Goal: Task Accomplishment & Management: Manage account settings

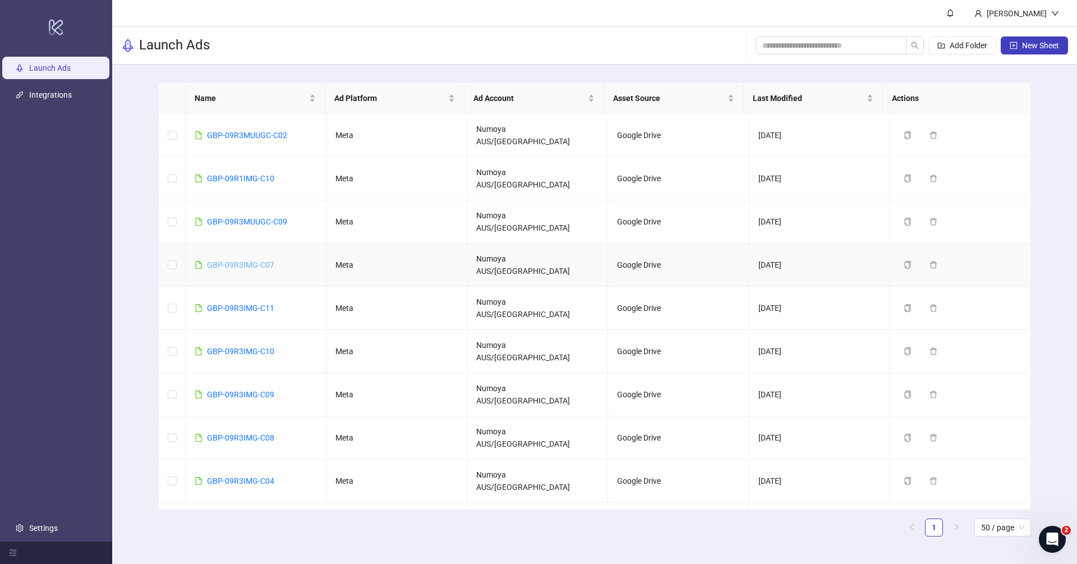
click at [257, 260] on link "GBP-09R3IMG-C07" at bounding box center [240, 264] width 67 height 9
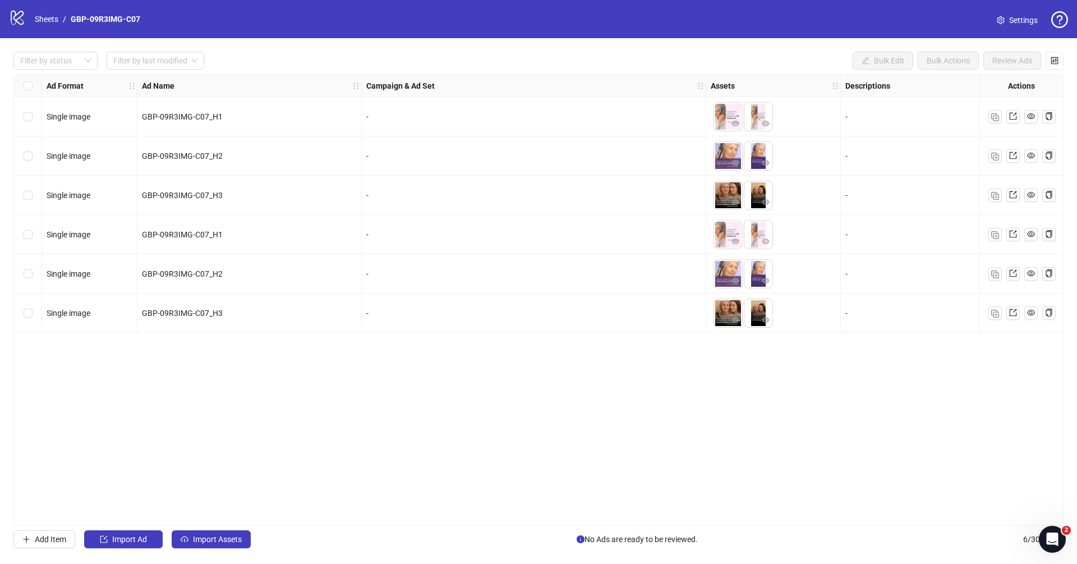
click at [31, 17] on nav "Sheets / GBP-09R3IMG-C07" at bounding box center [87, 19] width 114 height 12
click at [39, 18] on link "Sheets" at bounding box center [47, 19] width 28 height 12
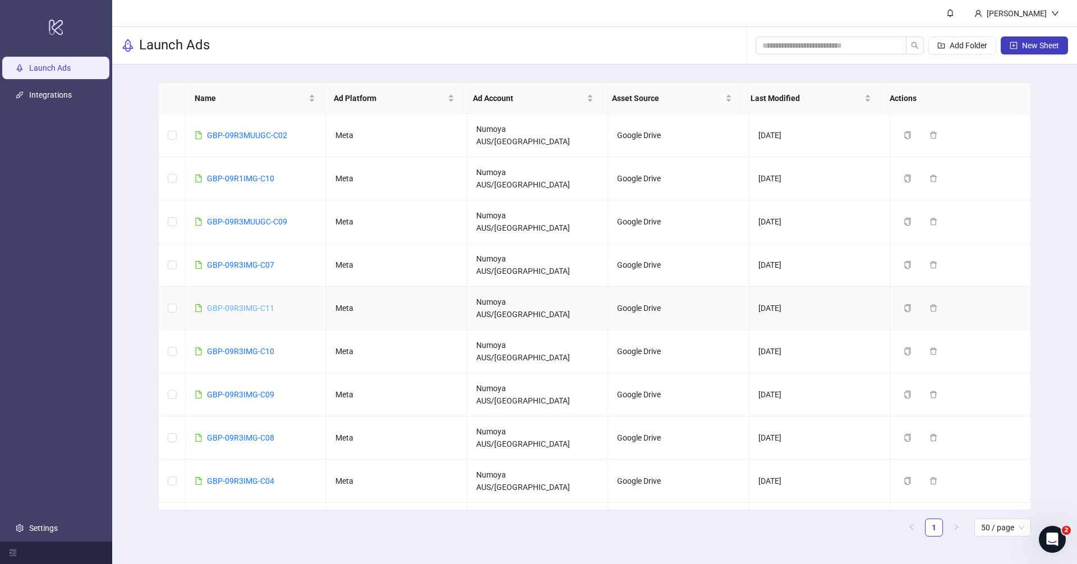
click at [252, 303] on link "GBP-09R3IMG-C11" at bounding box center [240, 307] width 67 height 9
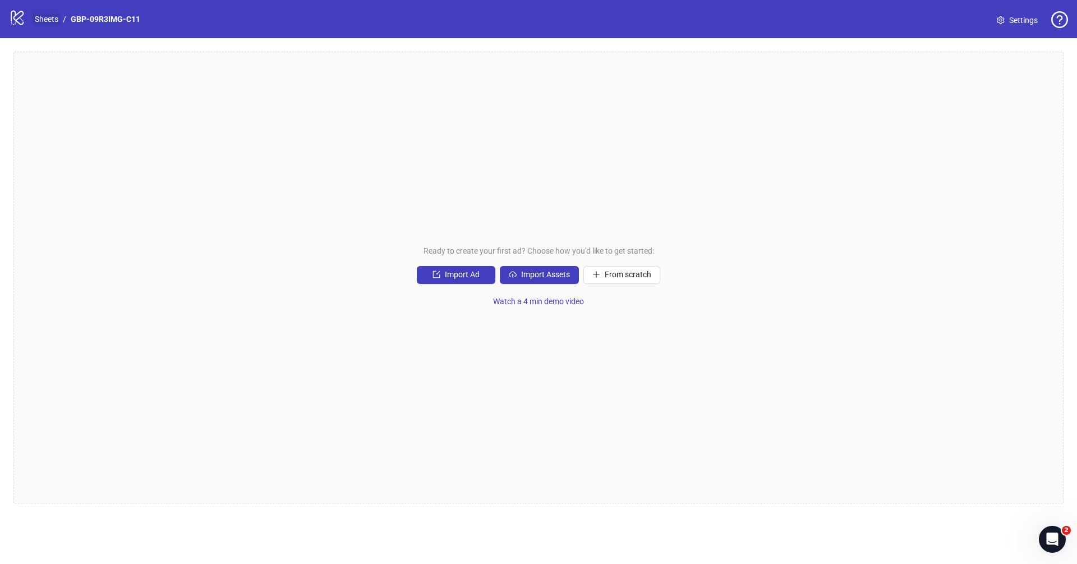
click at [49, 17] on link "Sheets" at bounding box center [47, 19] width 28 height 12
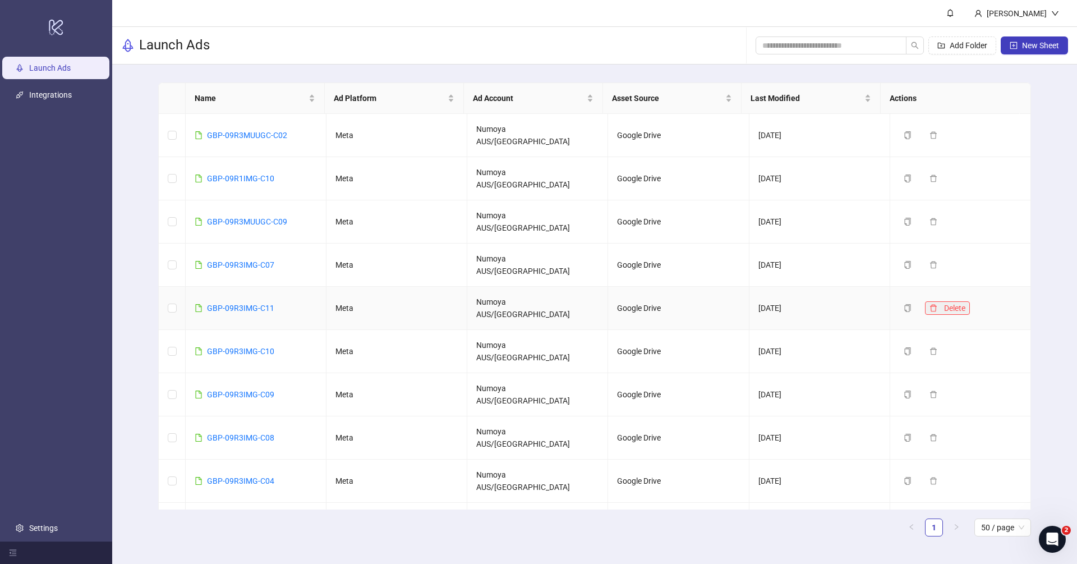
click at [807, 304] on icon "delete" at bounding box center [933, 308] width 8 height 8
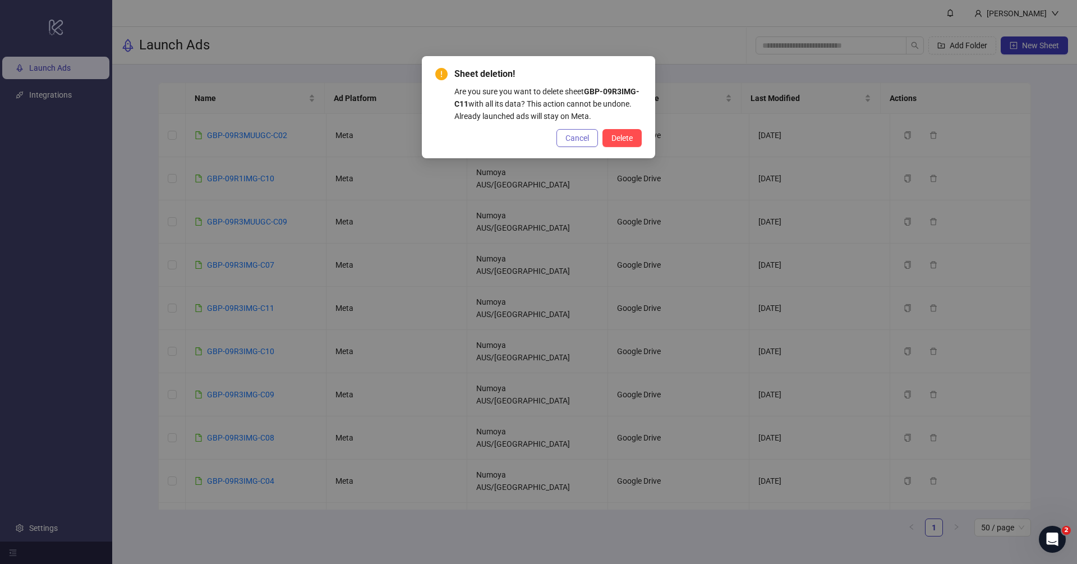
click at [568, 140] on span "Cancel" at bounding box center [577, 138] width 24 height 9
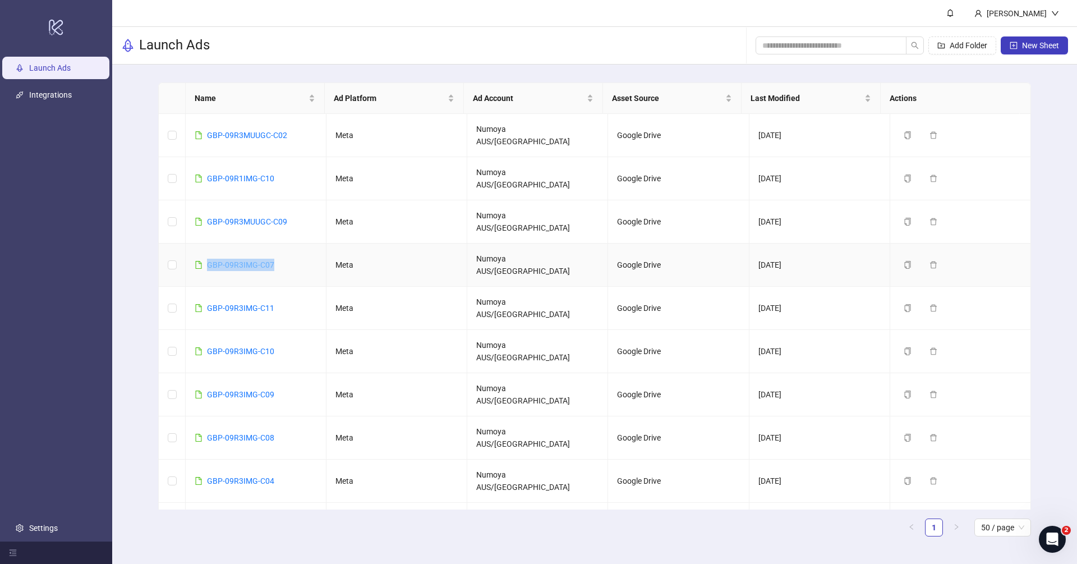
drag, startPoint x: 286, startPoint y: 222, endPoint x: 208, endPoint y: 222, distance: 78.0
click at [208, 243] on td "GBP-09R3IMG-C07" at bounding box center [256, 264] width 141 height 43
click at [282, 243] on td "GBP-09R3IMG-C07" at bounding box center [256, 264] width 141 height 43
drag, startPoint x: 282, startPoint y: 217, endPoint x: 211, endPoint y: 225, distance: 71.1
click at [211, 243] on td "GBP-09R3IMG-C07" at bounding box center [256, 264] width 141 height 43
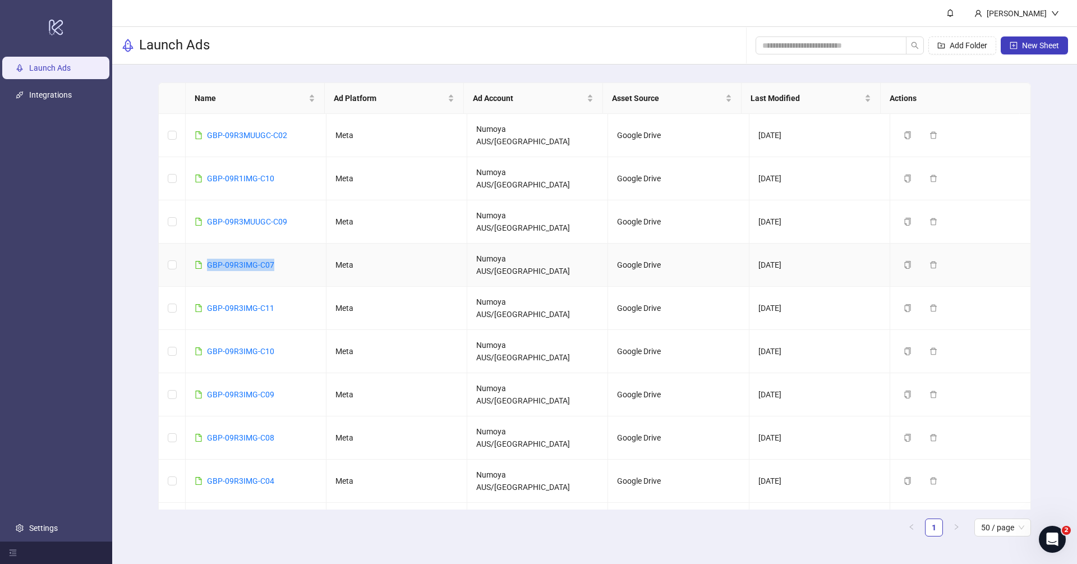
drag, startPoint x: 283, startPoint y: 222, endPoint x: 187, endPoint y: 223, distance: 95.9
click at [186, 243] on td "GBP-09R3IMG-C07" at bounding box center [256, 264] width 141 height 43
copy link "GBP-09R3IMG-C07"
click at [285, 243] on td "GBP-09R3IMG-C07" at bounding box center [256, 264] width 141 height 43
drag, startPoint x: 284, startPoint y: 223, endPoint x: 202, endPoint y: 223, distance: 82.5
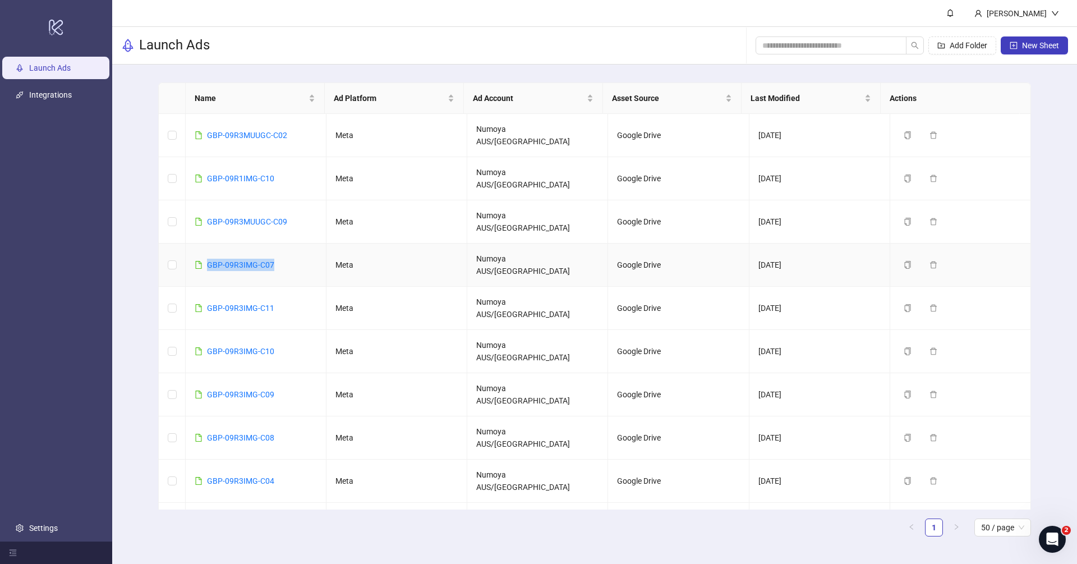
click at [202, 243] on td "GBP-09R3IMG-C07" at bounding box center [256, 264] width 141 height 43
copy link "GBP-09R3IMG-C07"
click at [254, 260] on link "GBP-09R3IMG-C07" at bounding box center [240, 264] width 67 height 9
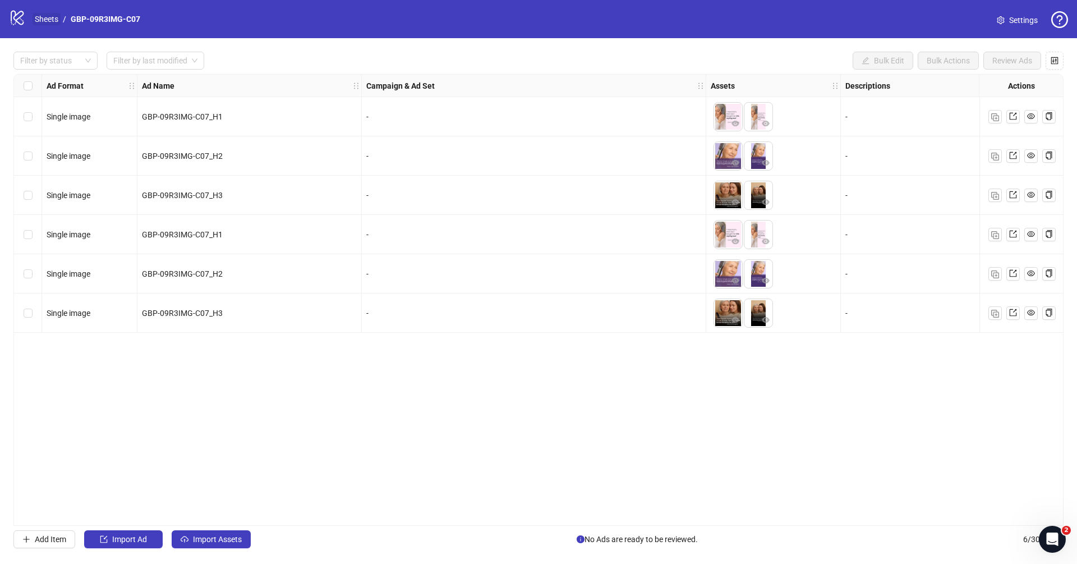
click at [45, 20] on link "Sheets" at bounding box center [47, 19] width 28 height 12
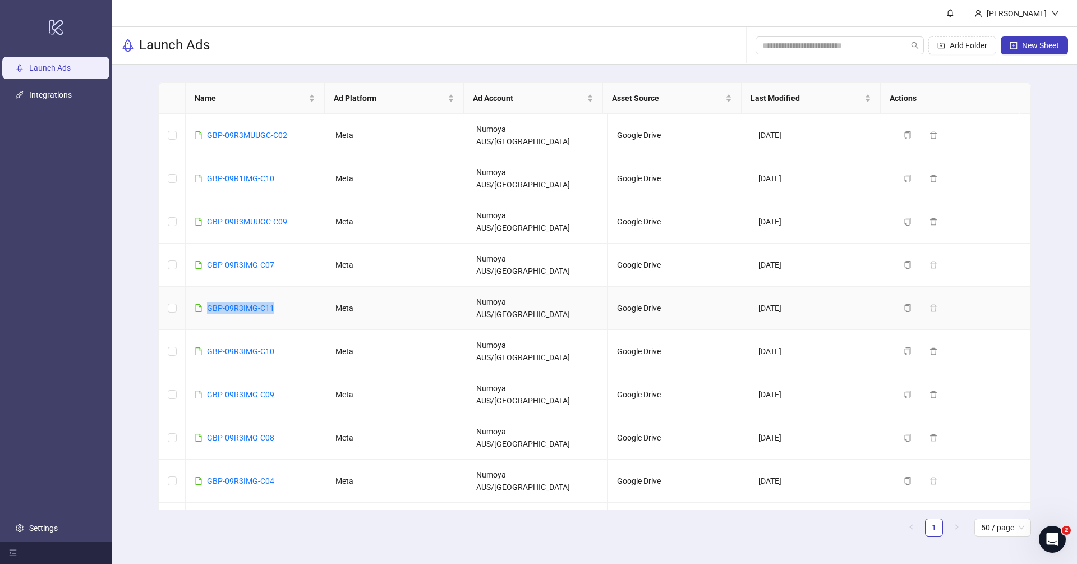
drag, startPoint x: 278, startPoint y: 256, endPoint x: 203, endPoint y: 254, distance: 75.2
click at [203, 287] on td "GBP-09R3IMG-C11" at bounding box center [256, 308] width 141 height 43
copy link "GBP-09R3IMG-C11"
click at [929, 304] on icon "delete" at bounding box center [933, 308] width 8 height 8
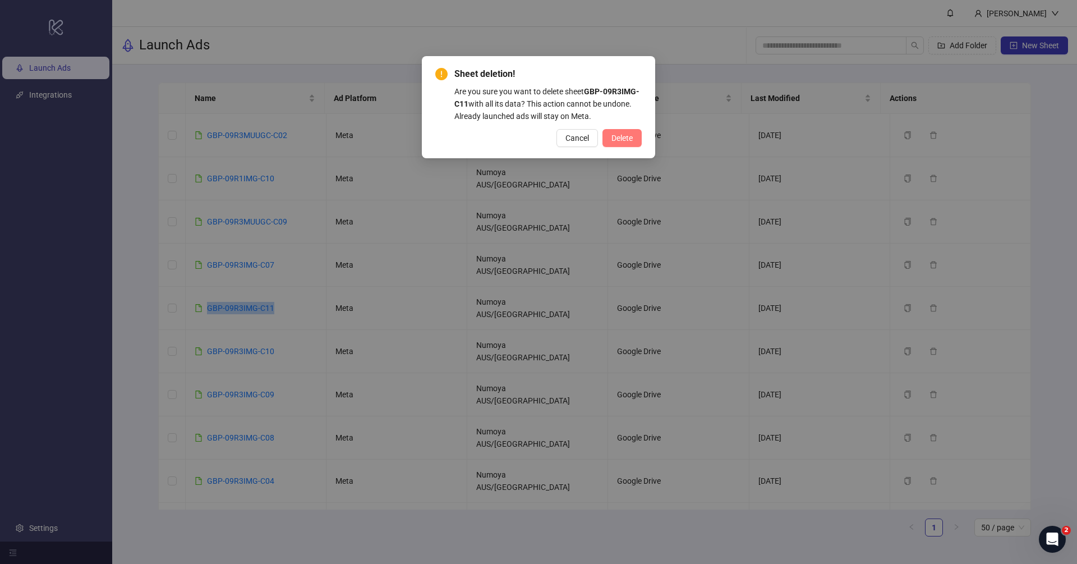
click at [617, 135] on span "Delete" at bounding box center [621, 138] width 21 height 9
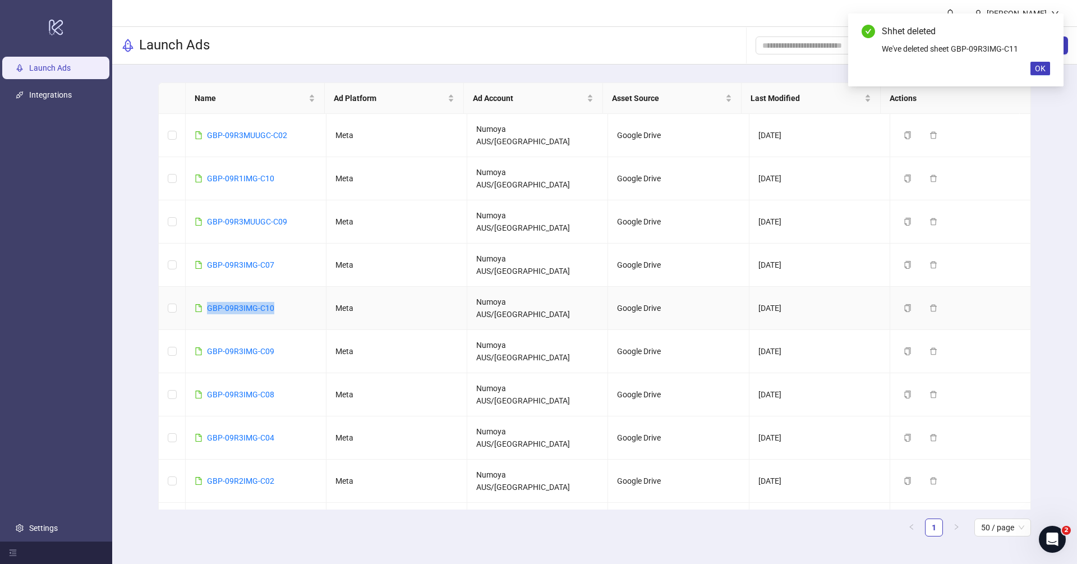
drag, startPoint x: 286, startPoint y: 255, endPoint x: 204, endPoint y: 255, distance: 82.5
click at [204, 287] on td "GBP-09R3IMG-C10" at bounding box center [256, 308] width 141 height 43
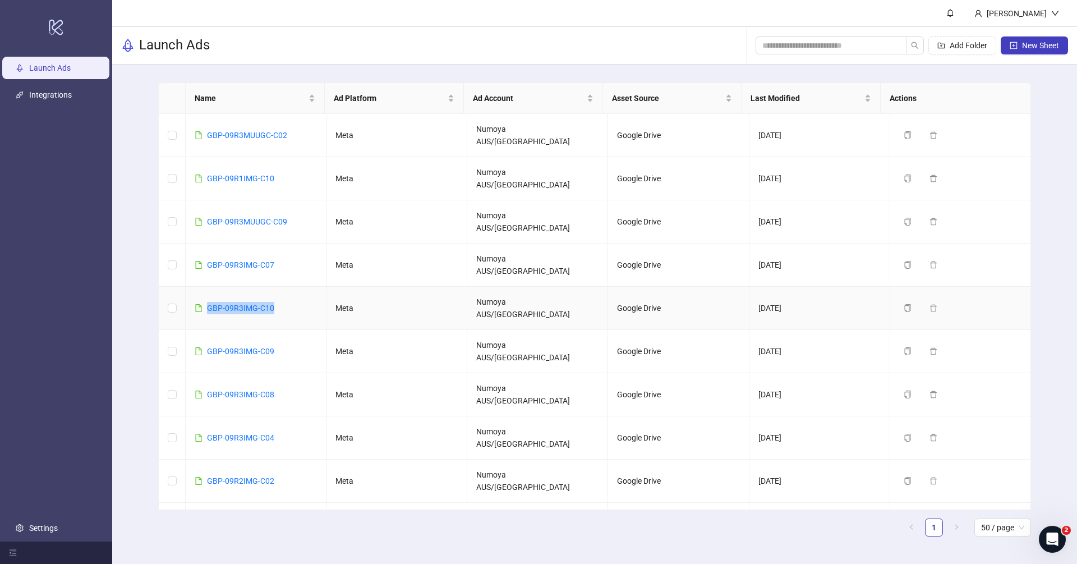
copy link "GBP-09R3IMG-C10"
click at [929, 304] on icon "delete" at bounding box center [933, 308] width 8 height 8
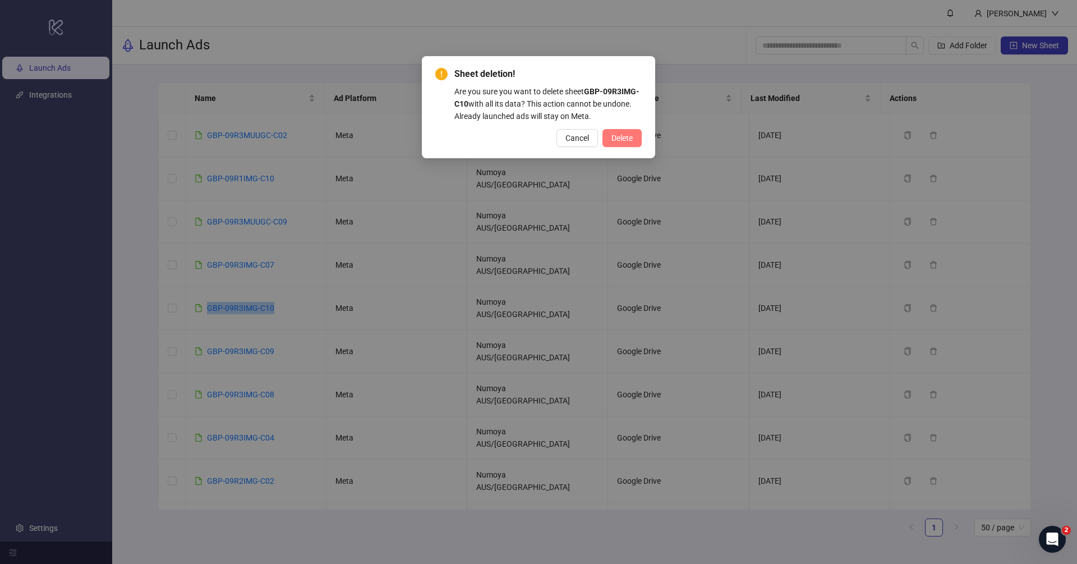
click at [611, 137] on span "Delete" at bounding box center [621, 138] width 21 height 9
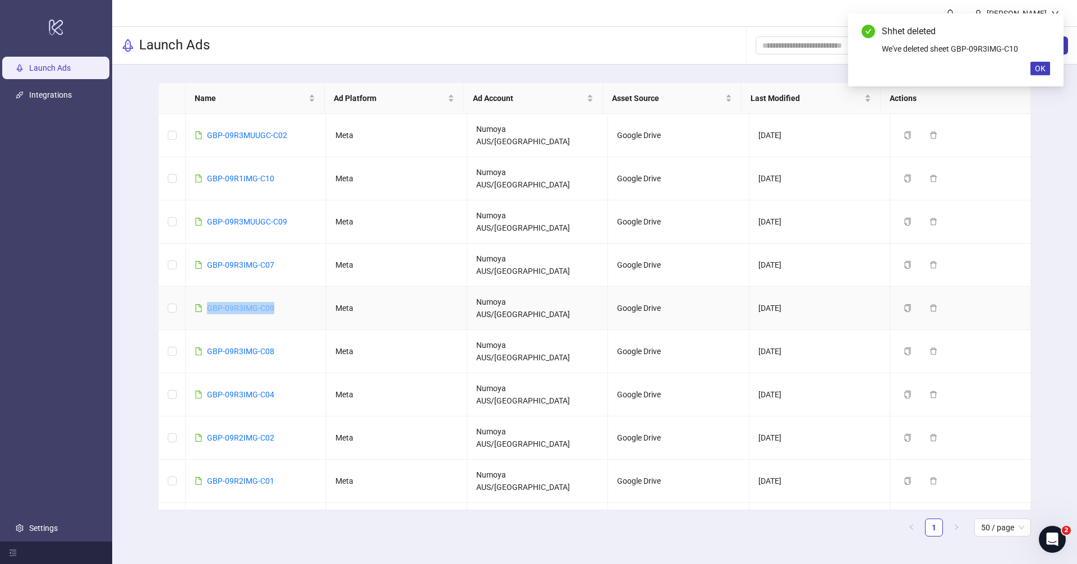
drag, startPoint x: 277, startPoint y: 258, endPoint x: 206, endPoint y: 258, distance: 70.1
click at [206, 287] on td "GBP-09R3IMG-C09" at bounding box center [256, 308] width 141 height 43
copy link "GBP-09R3IMG-C09"
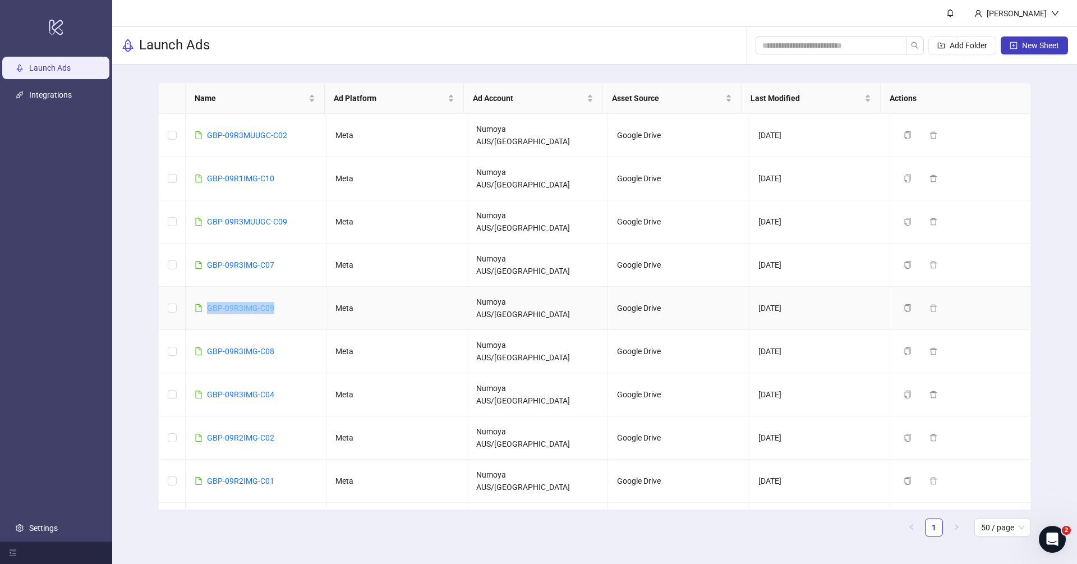
click at [253, 303] on link "GBP-09R3IMG-C09" at bounding box center [240, 307] width 67 height 9
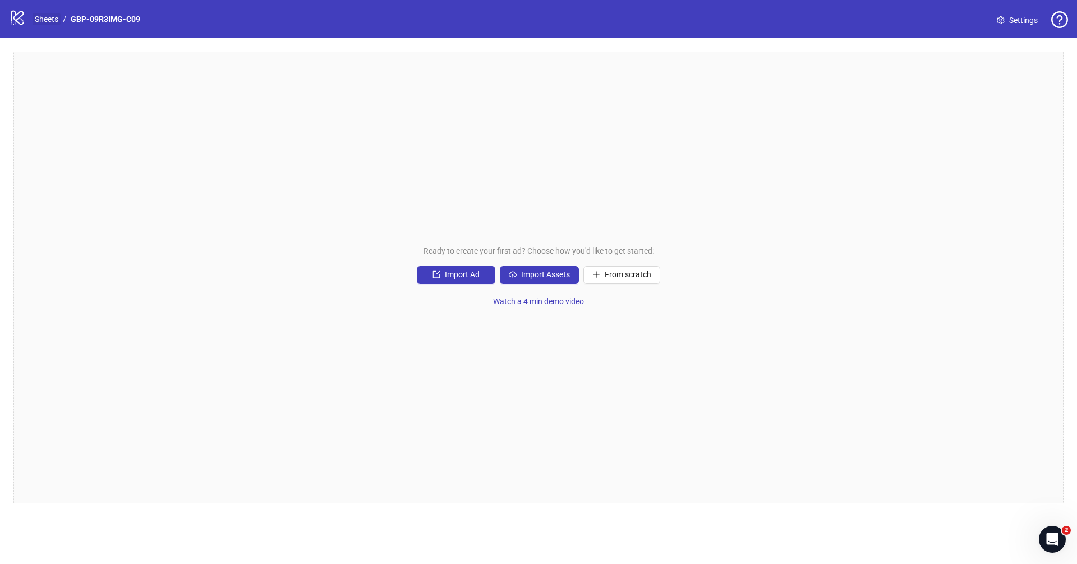
click at [49, 16] on link "Sheets" at bounding box center [47, 19] width 28 height 12
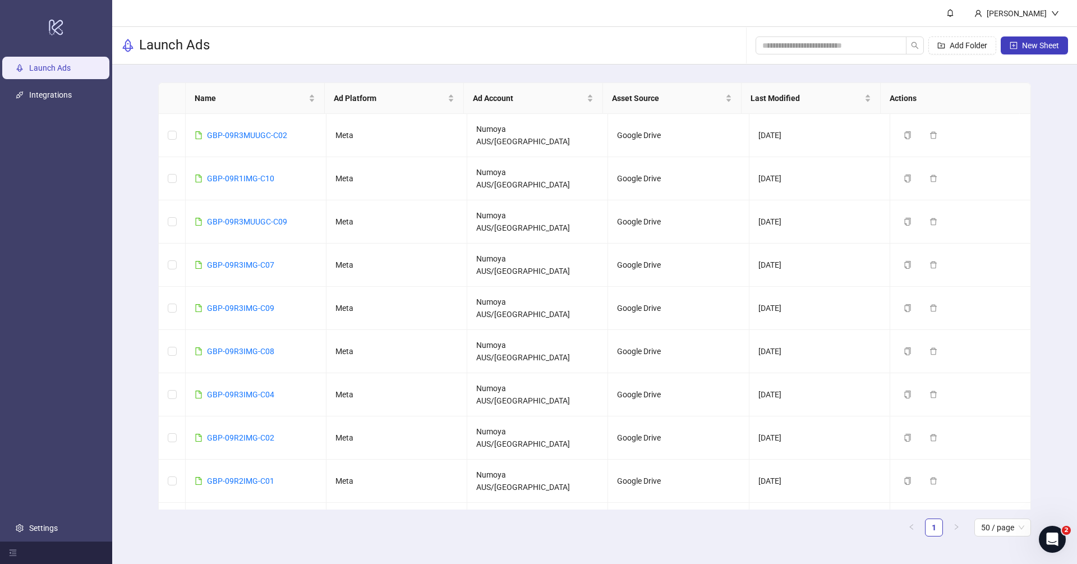
click at [142, 297] on div "Name Ad Platform Ad Account Asset Source Last Modified Actions GBP-09R3MUUGC-C0…" at bounding box center [594, 314] width 965 height 499
click at [930, 304] on icon "delete" at bounding box center [933, 307] width 7 height 7
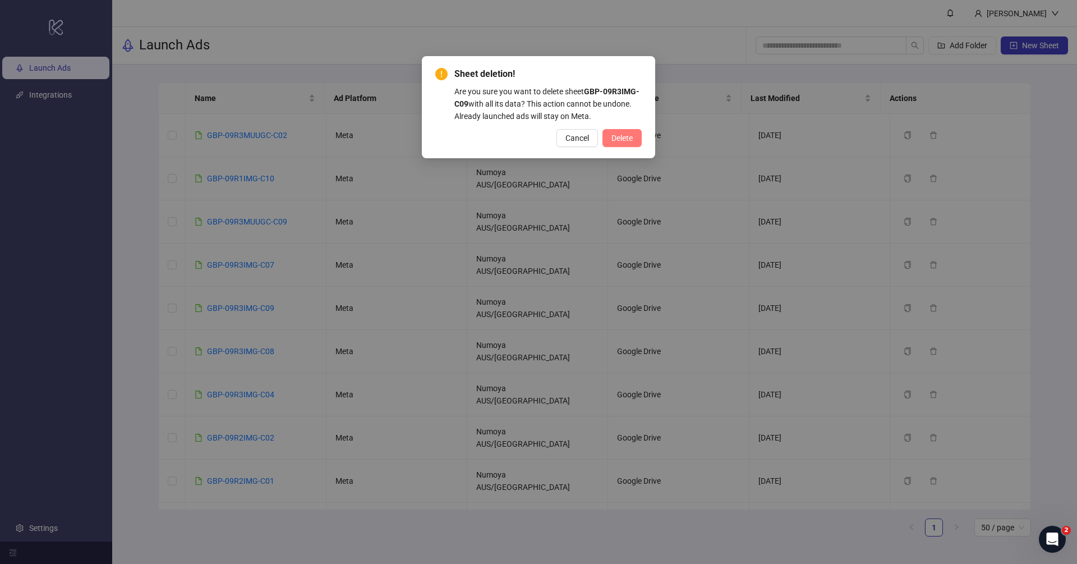
click at [620, 135] on span "Delete" at bounding box center [621, 138] width 21 height 9
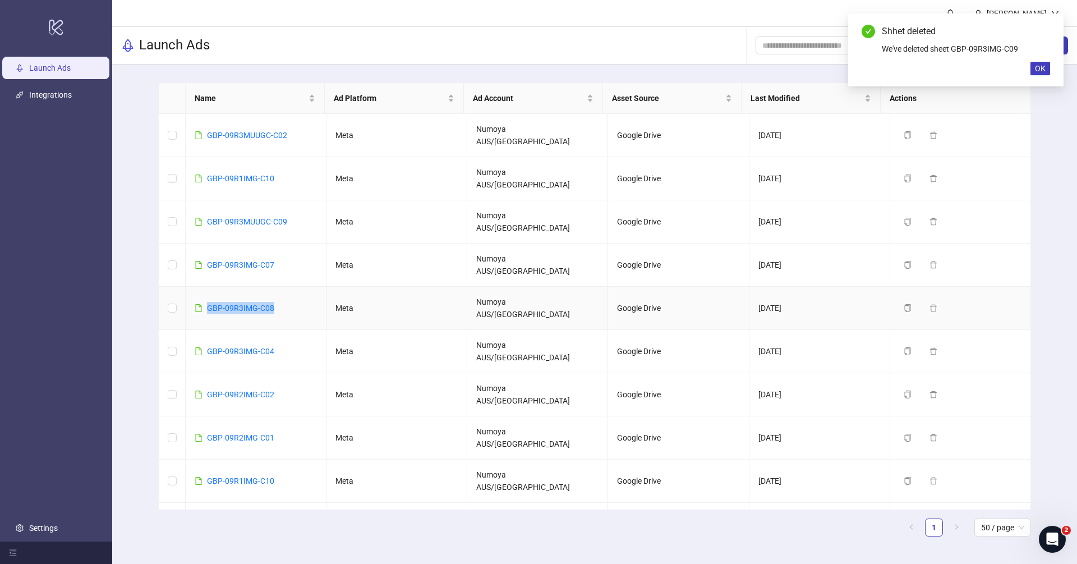
drag, startPoint x: 287, startPoint y: 256, endPoint x: 205, endPoint y: 255, distance: 81.9
click at [205, 287] on td "GBP-09R3IMG-C08" at bounding box center [256, 308] width 141 height 43
click at [231, 303] on link "GBP-09R3IMG-C08" at bounding box center [240, 307] width 67 height 9
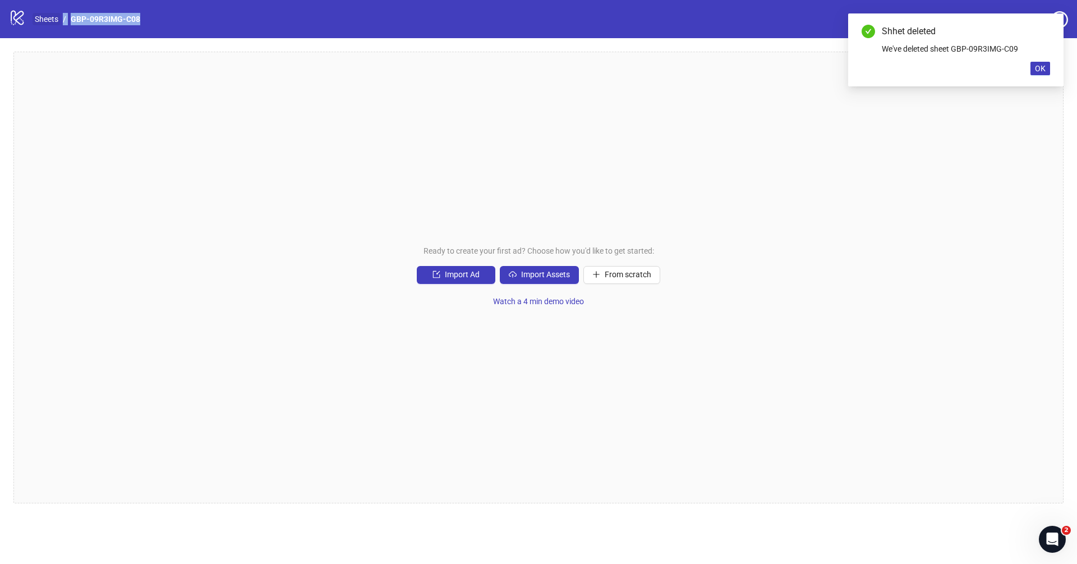
drag, startPoint x: 137, startPoint y: 19, endPoint x: 57, endPoint y: 20, distance: 80.8
click at [57, 20] on div "logo/logo-mobile Sheets / GBP-09R3IMG-C08 Settings" at bounding box center [538, 19] width 1059 height 20
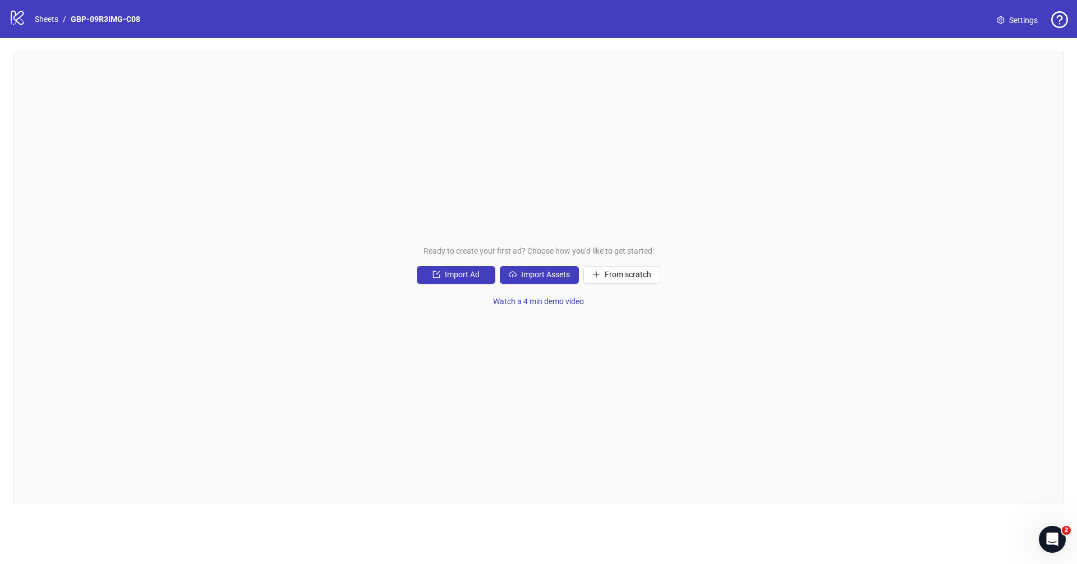
click at [149, 15] on div "logo/logo-mobile Sheets / GBP-09R3IMG-C08 Settings" at bounding box center [538, 19] width 1059 height 20
drag, startPoint x: 151, startPoint y: 16, endPoint x: 70, endPoint y: 19, distance: 81.4
click at [70, 19] on div "logo/logo-mobile Sheets / GBP-09R3IMG-C08 Settings" at bounding box center [538, 19] width 1059 height 20
copy link "GBP-09R3IMG-C08"
click at [49, 21] on link "Sheets" at bounding box center [47, 19] width 28 height 12
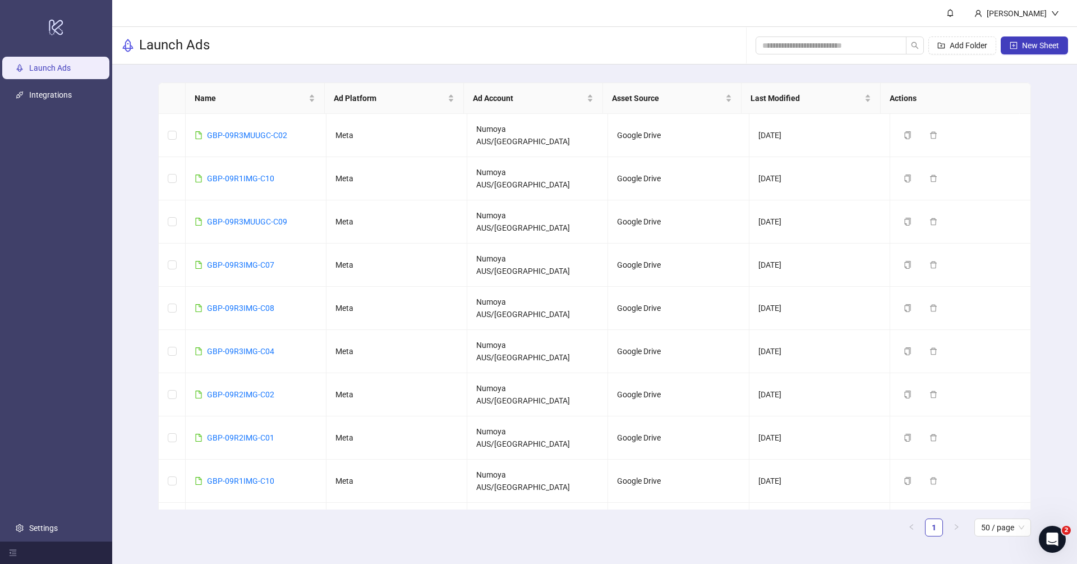
click at [136, 252] on div "Name Ad Platform Ad Account Asset Source Last Modified Actions GBP-09R3MUUGC-C0…" at bounding box center [594, 314] width 965 height 499
click at [930, 304] on icon "delete" at bounding box center [933, 307] width 7 height 7
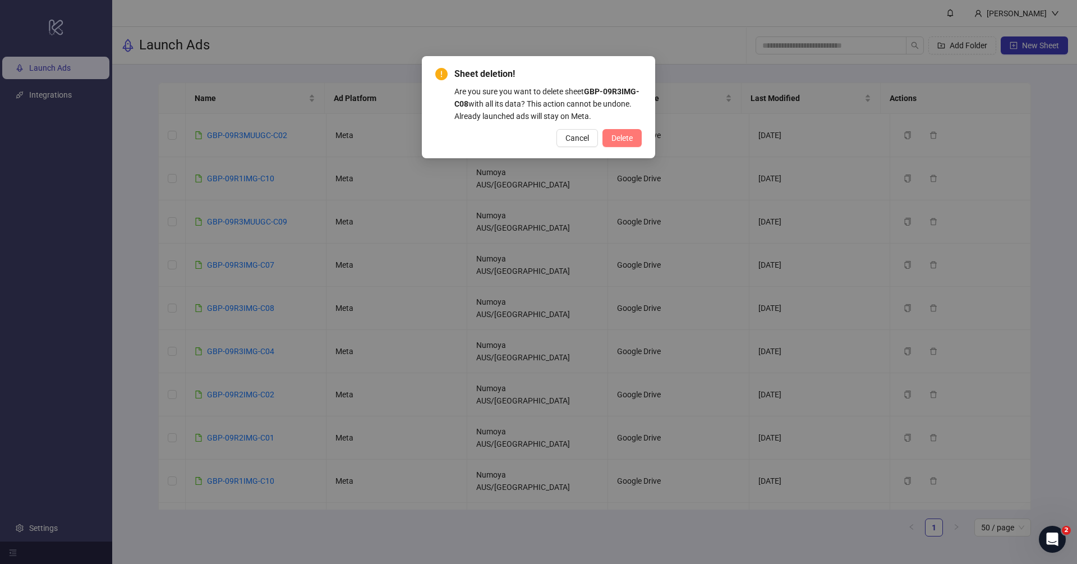
click at [627, 138] on span "Delete" at bounding box center [621, 138] width 21 height 9
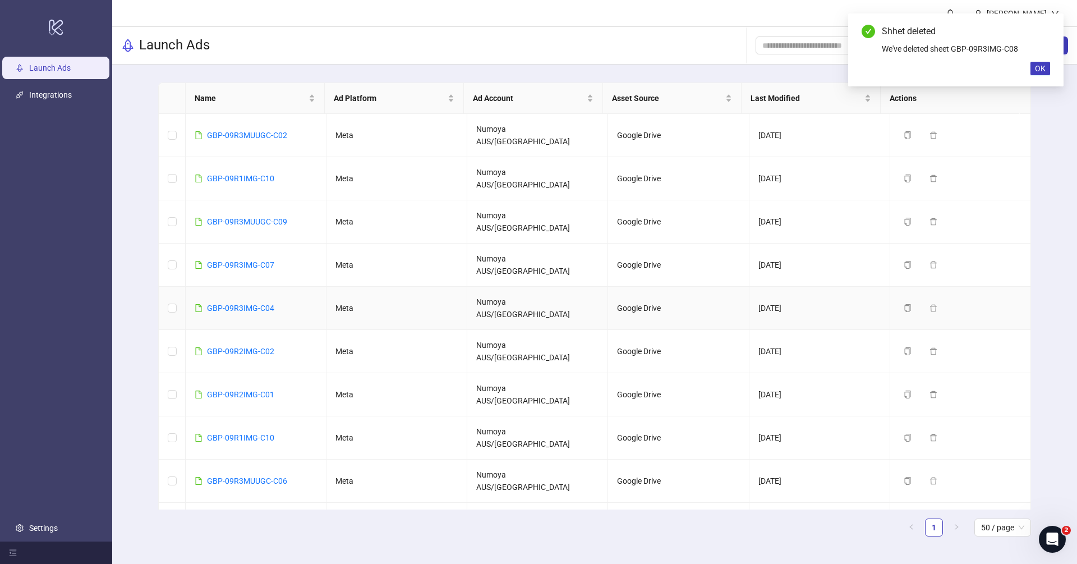
click at [282, 287] on td "GBP-09R3IMG-C04" at bounding box center [256, 308] width 141 height 43
drag, startPoint x: 286, startPoint y: 256, endPoint x: 204, endPoint y: 255, distance: 81.4
click at [204, 287] on td "GBP-09R3IMG-C04" at bounding box center [256, 308] width 141 height 43
copy link "GBP-09R3IMG-C04"
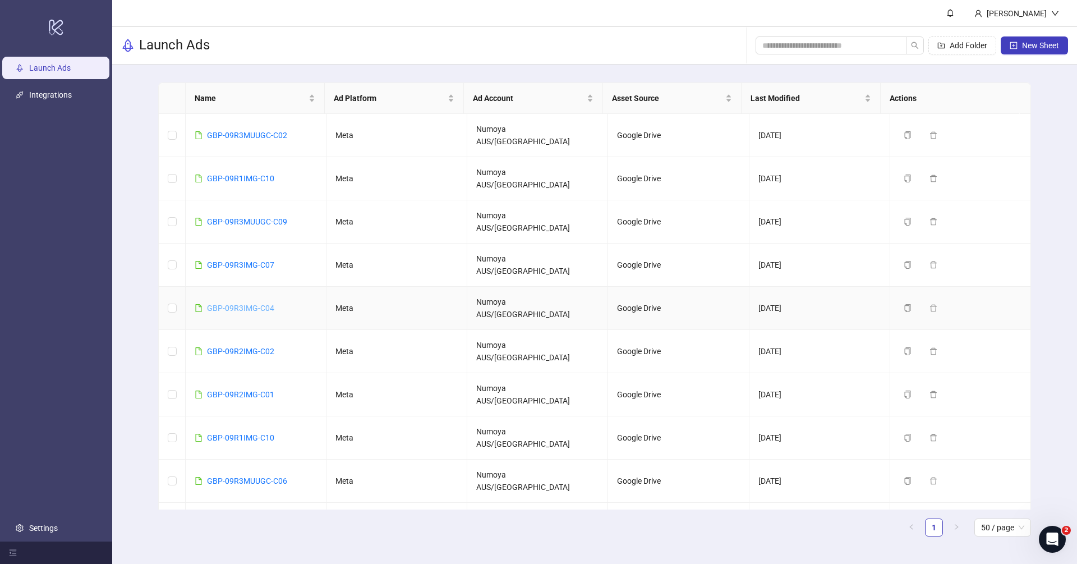
click at [249, 303] on link "GBP-09R3IMG-C04" at bounding box center [240, 307] width 67 height 9
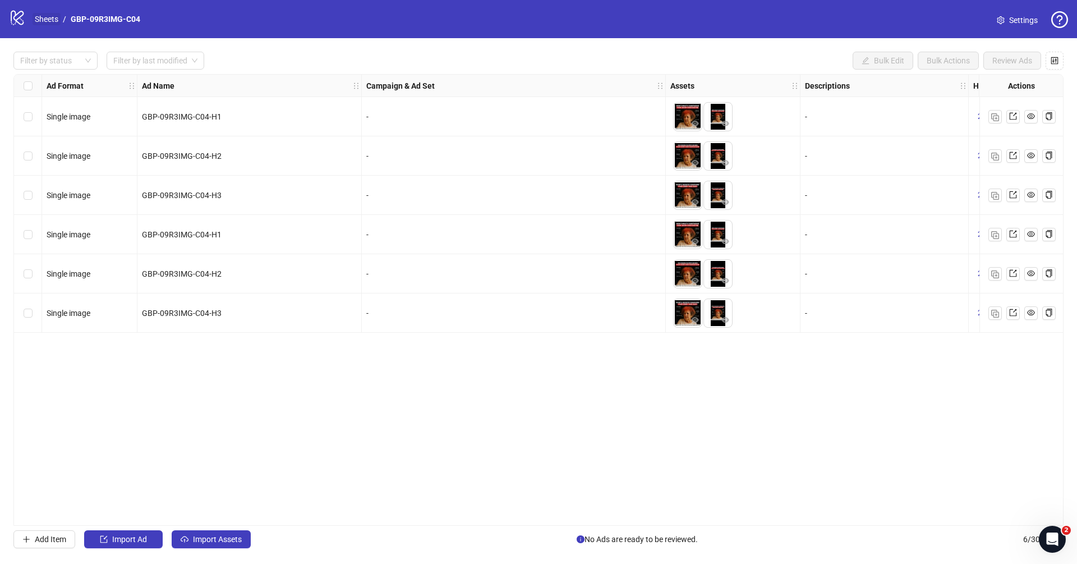
click at [53, 19] on link "Sheets" at bounding box center [47, 19] width 28 height 12
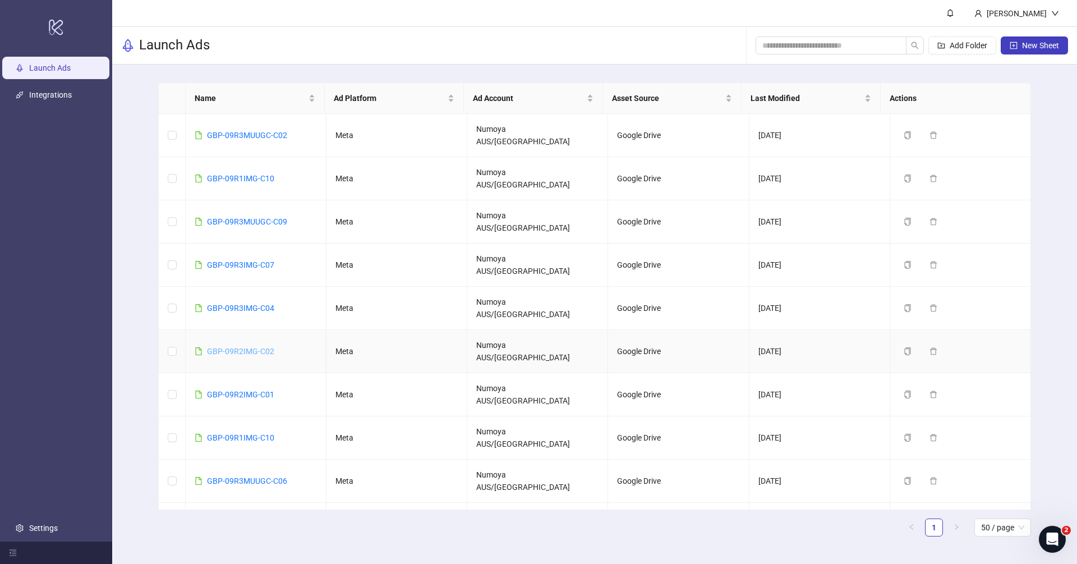
click at [261, 347] on link "GBP-09R2IMG-C02" at bounding box center [240, 351] width 67 height 9
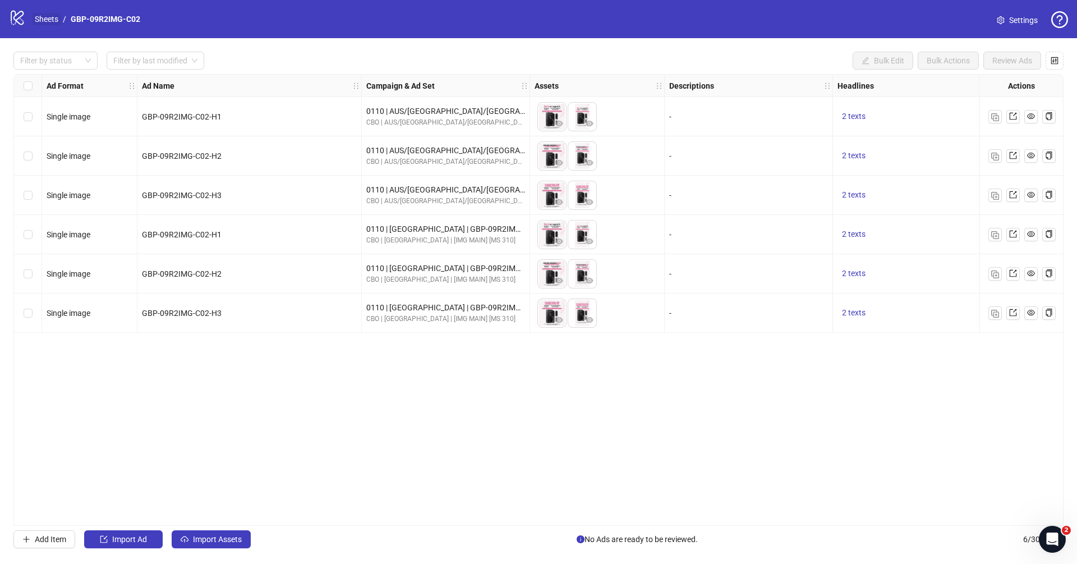
click at [49, 17] on link "Sheets" at bounding box center [47, 19] width 28 height 12
